Goal: Check status: Check status

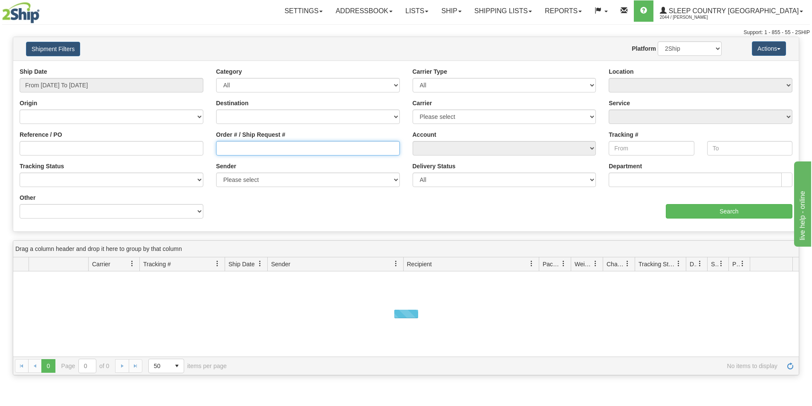
click at [249, 147] on input "Order # / Ship Request #" at bounding box center [308, 148] width 184 height 14
paste input "5196944903"
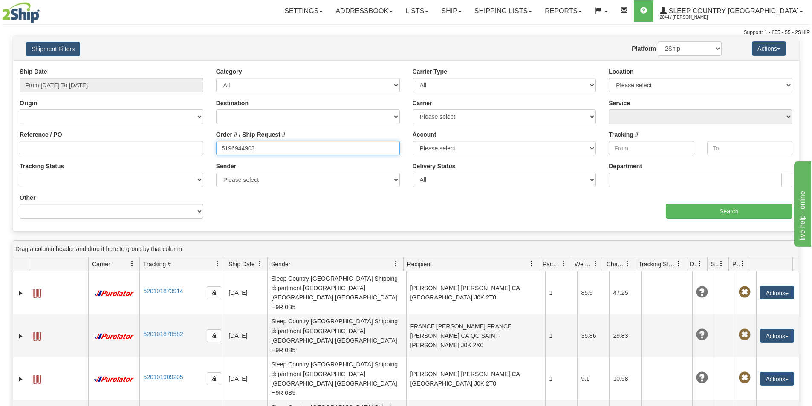
type input "5196944903"
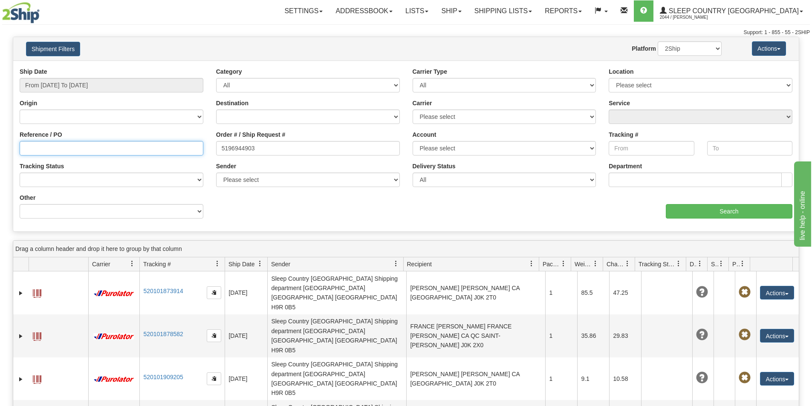
drag, startPoint x: 165, startPoint y: 144, endPoint x: 27, endPoint y: 147, distance: 138.1
click at [163, 145] on input "Reference / PO" at bounding box center [112, 148] width 184 height 14
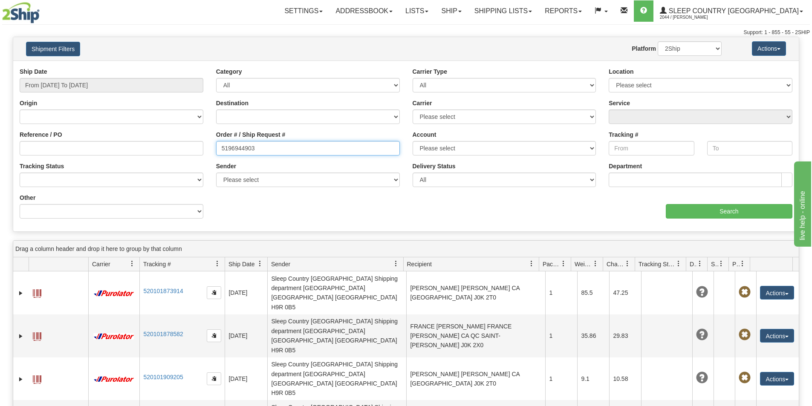
drag, startPoint x: 262, startPoint y: 149, endPoint x: 110, endPoint y: 142, distance: 151.5
click at [110, 67] on div "Reference / PO Order # / Ship Request # 5196944903 Account Please select [GEOGR…" at bounding box center [406, 67] width 786 height 0
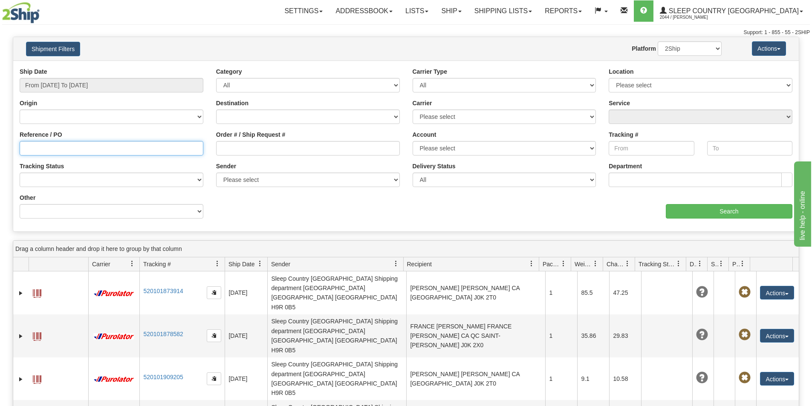
click at [87, 146] on input "Reference / PO" at bounding box center [112, 148] width 184 height 14
paste input "9024033000003"
type input "9024033000003"
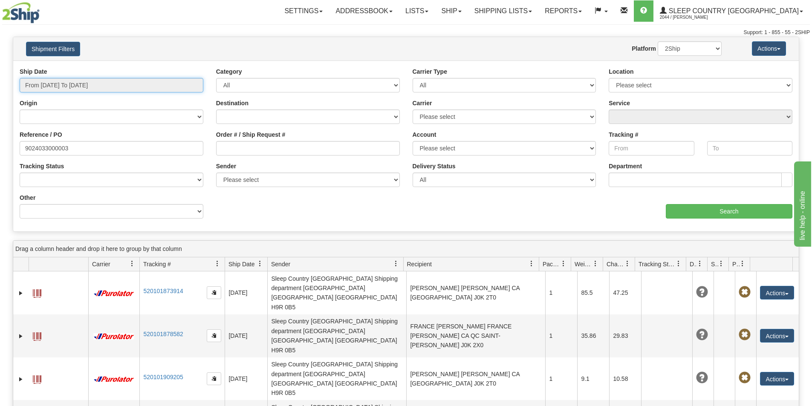
click at [65, 79] on input "From [DATE] To [DATE]" at bounding box center [112, 85] width 184 height 14
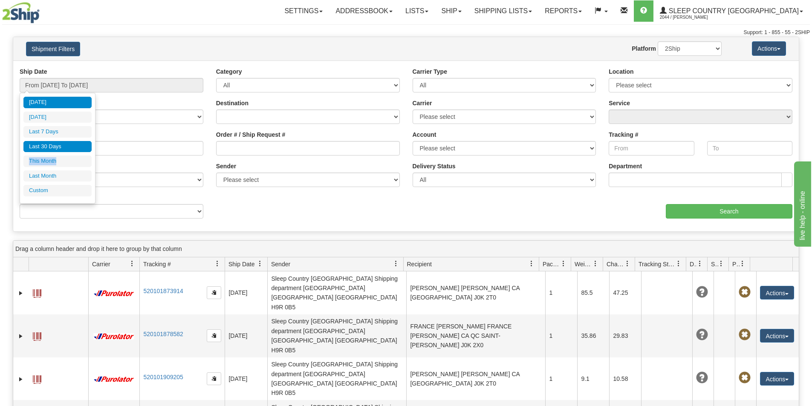
drag, startPoint x: 60, startPoint y: 162, endPoint x: 69, endPoint y: 146, distance: 18.6
click at [69, 146] on ul "[DATE] [DATE] Last 7 Days Last 30 Days This Month Last Month Custom" at bounding box center [57, 147] width 68 height 100
click at [69, 146] on li "Last 30 Days" at bounding box center [57, 147] width 68 height 12
type input "From [DATE] To [DATE]"
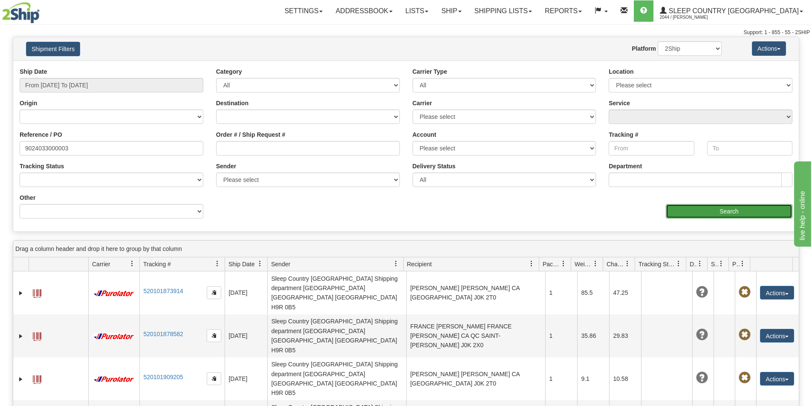
click at [739, 208] on input "Search" at bounding box center [729, 211] width 127 height 14
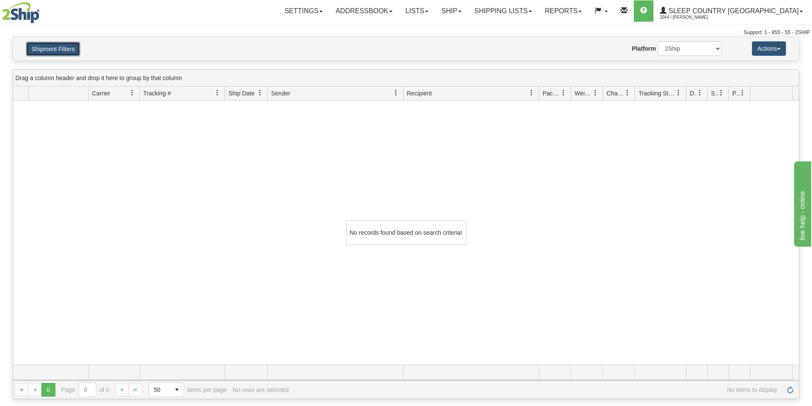
drag, startPoint x: 65, startPoint y: 46, endPoint x: 67, endPoint y: 50, distance: 4.8
click at [64, 46] on button "Shipment Filters" at bounding box center [53, 49] width 54 height 14
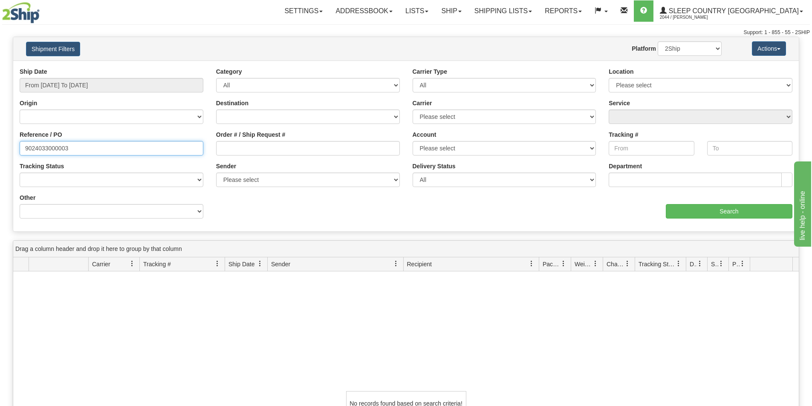
click at [104, 150] on input "9024033000003" at bounding box center [112, 148] width 184 height 14
drag, startPoint x: 66, startPoint y: 148, endPoint x: -45, endPoint y: 134, distance: 112.2
click at [0, 134] on html "Upgrade Account Cancel Toggle navigation Settings New Senders" at bounding box center [406, 203] width 812 height 406
drag, startPoint x: 13, startPoint y: 240, endPoint x: 0, endPoint y: 243, distance: 13.4
click at [11, 242] on div "Please wait... × Confirm Delete Delete Cancel × Confirm Delete Yes No Cancel × …" at bounding box center [406, 304] width 812 height 534
